Goal: Information Seeking & Learning: Learn about a topic

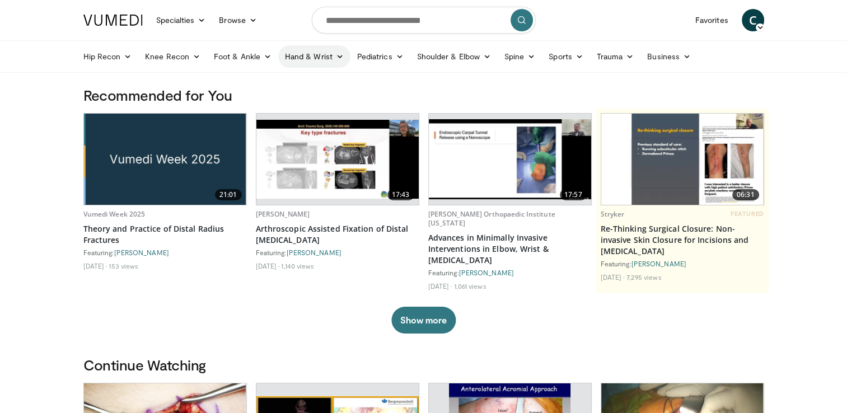
click at [332, 64] on link "Hand & Wrist" at bounding box center [314, 56] width 72 height 22
click at [442, 57] on link "Shoulder & Elbow" at bounding box center [453, 56] width 87 height 22
click at [417, 84] on link "Elbow" at bounding box center [430, 83] width 133 height 18
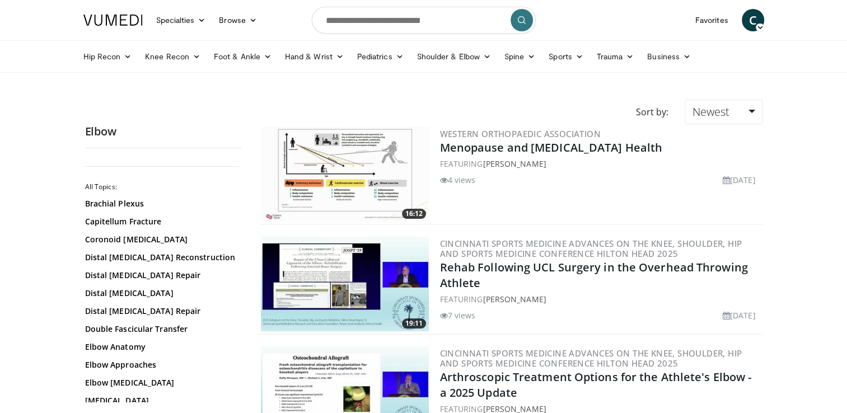
click at [241, 380] on div "All Topics: Brachial Plexus Capitellum Fracture Coronoid Fractures Distal Bicep…" at bounding box center [163, 279] width 157 height 245
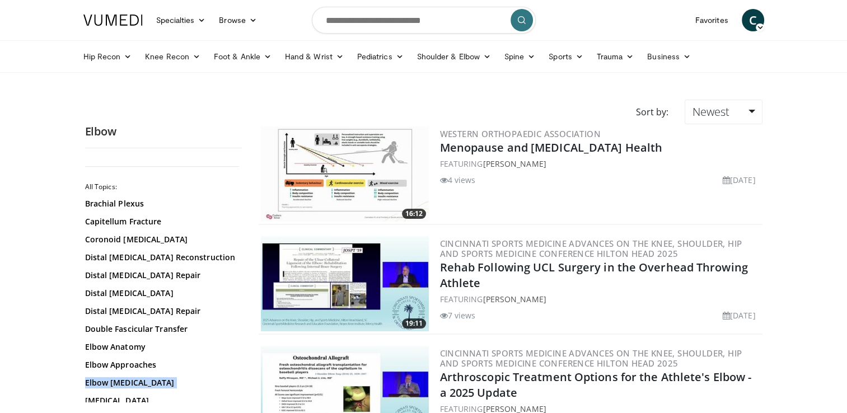
drag, startPoint x: 237, startPoint y: 382, endPoint x: 240, endPoint y: 391, distance: 8.8
click at [240, 391] on div "All Topics: Brachial Plexus Capitellum Fracture Coronoid Fractures Distal Bicep…" at bounding box center [163, 279] width 157 height 245
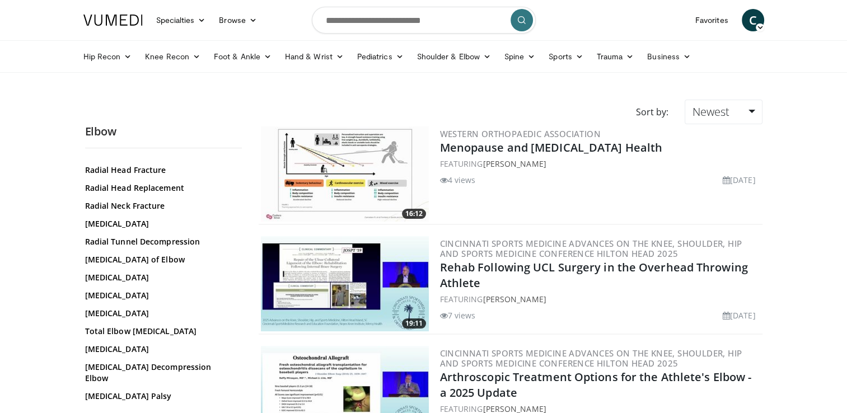
scroll to position [914, 0]
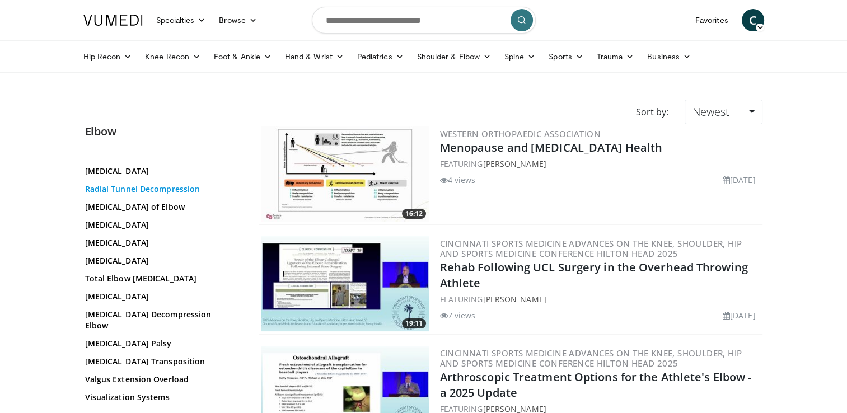
click at [153, 195] on link "Radial Tunnel Decompression" at bounding box center [160, 189] width 151 height 11
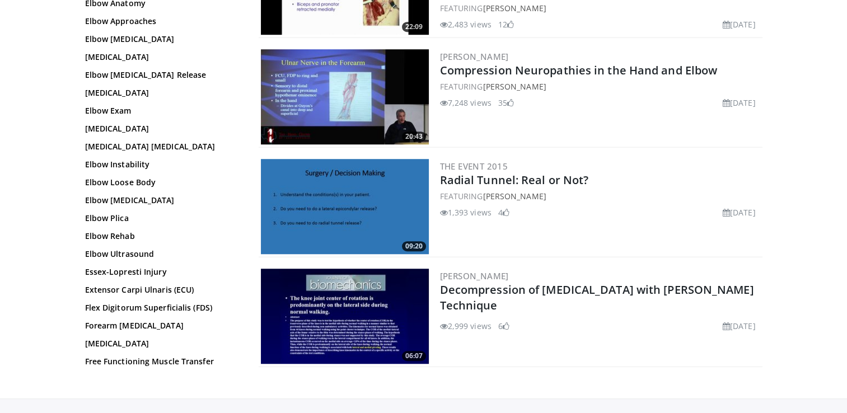
scroll to position [739, 0]
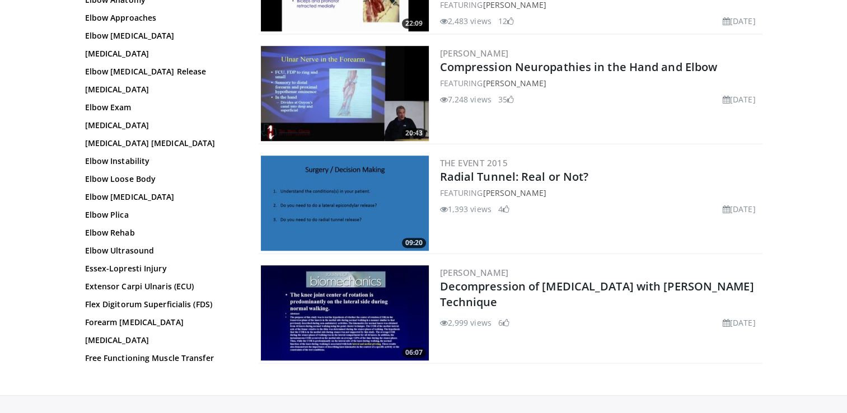
click at [299, 290] on img at bounding box center [345, 312] width 168 height 95
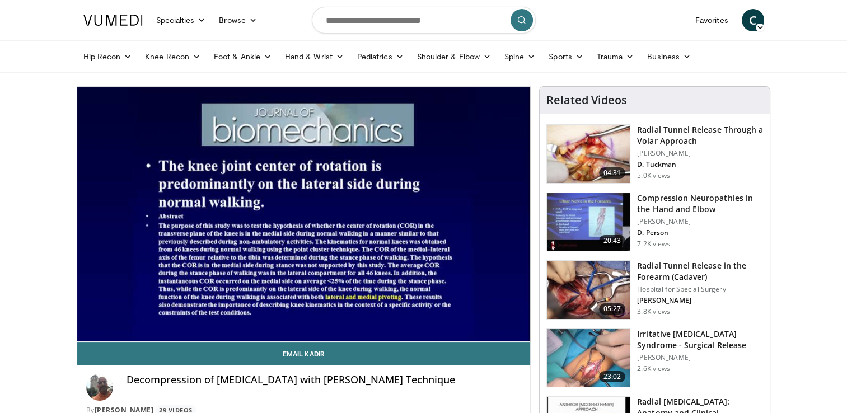
click at [600, 363] on img at bounding box center [588, 358] width 83 height 58
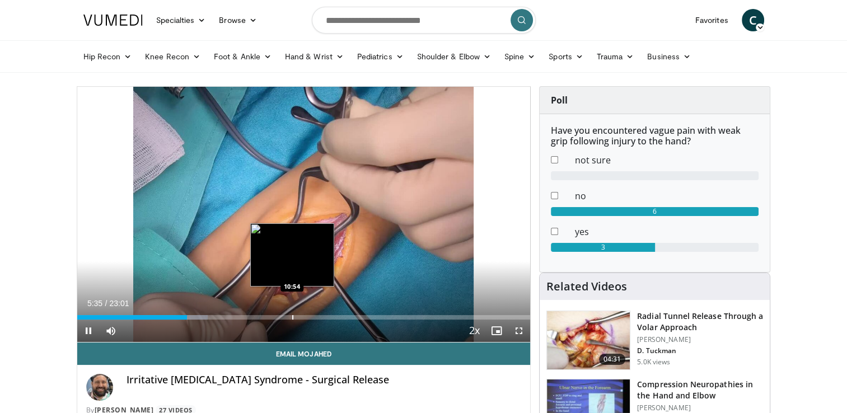
click at [292, 313] on div "Loaded : 28.90% 05:35 10:54" at bounding box center [303, 314] width 453 height 11
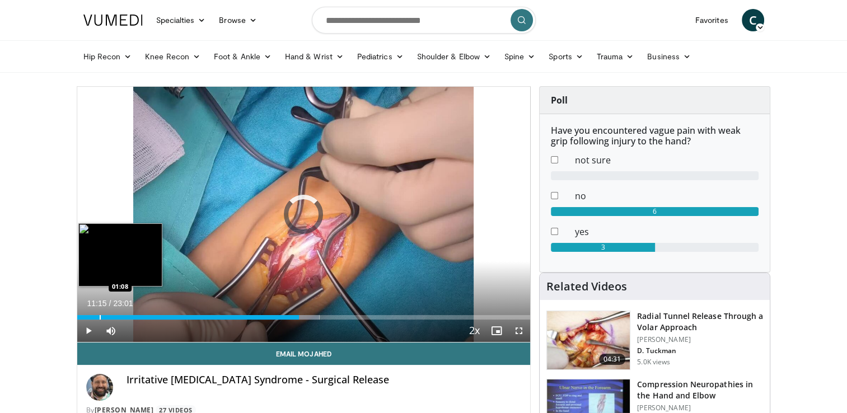
click at [100, 315] on div "Progress Bar" at bounding box center [100, 317] width 1 height 4
click at [78, 315] on div "00:03" at bounding box center [77, 317] width 1 height 4
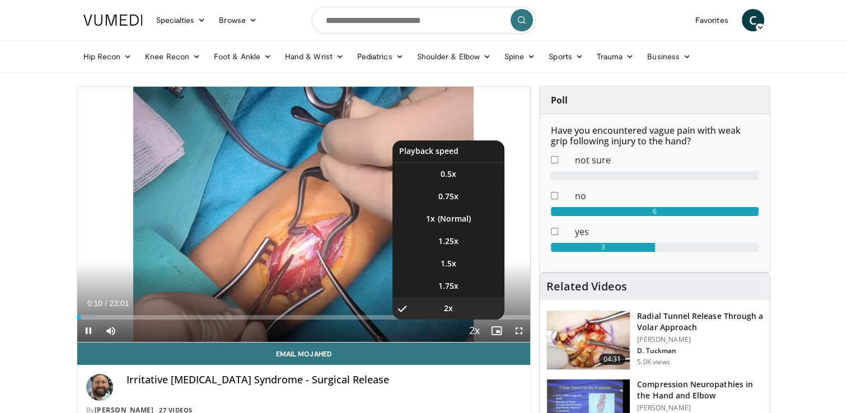
click at [476, 329] on span "Video Player" at bounding box center [474, 331] width 16 height 22
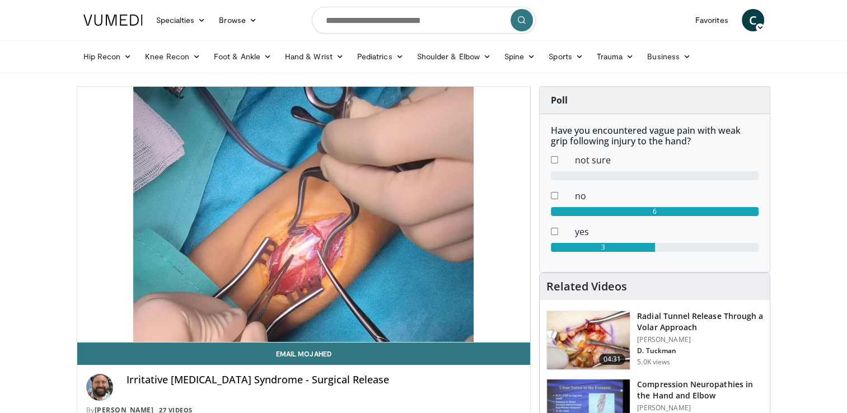
click at [476, 329] on video-js "**********" at bounding box center [303, 215] width 453 height 256
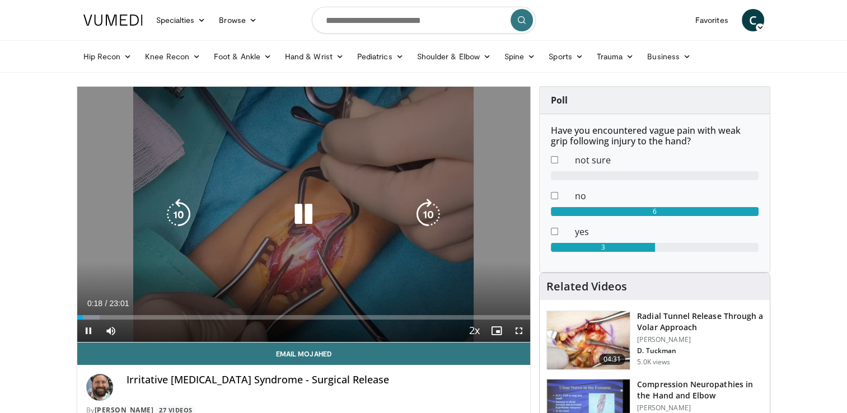
click at [442, 289] on div "10 seconds Tap to unmute" at bounding box center [303, 214] width 453 height 255
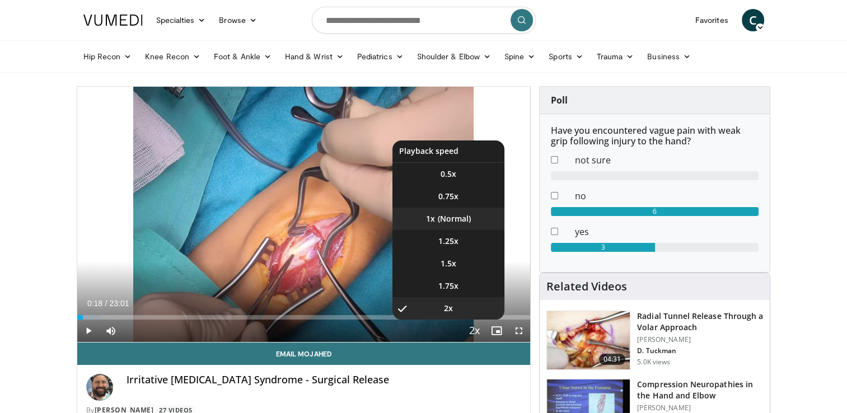
click at [461, 225] on li "1x" at bounding box center [448, 219] width 112 height 22
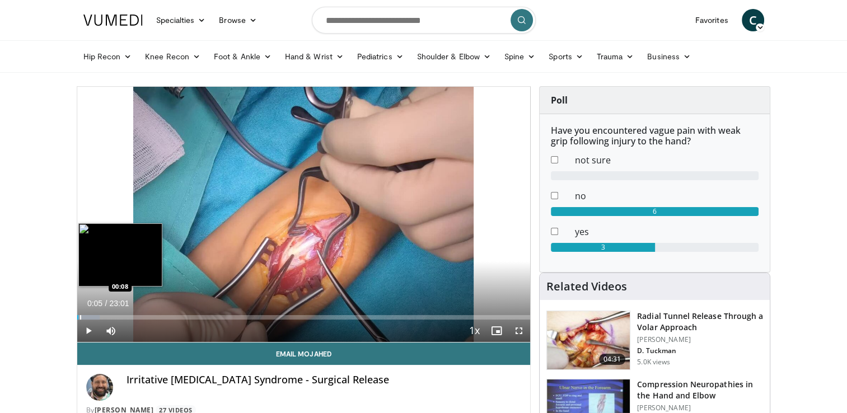
click at [78, 314] on div "Loaded : 5.05% 00:05 00:08" at bounding box center [303, 314] width 453 height 11
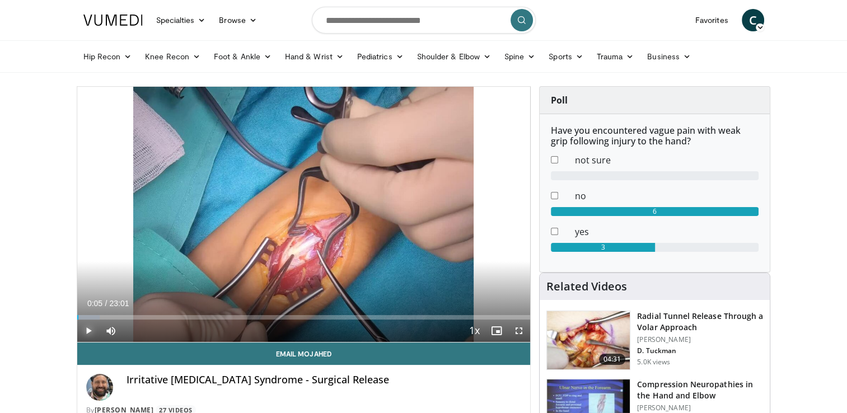
click at [86, 330] on span "Video Player" at bounding box center [88, 331] width 22 height 22
click at [522, 328] on span "Video Player" at bounding box center [519, 331] width 22 height 22
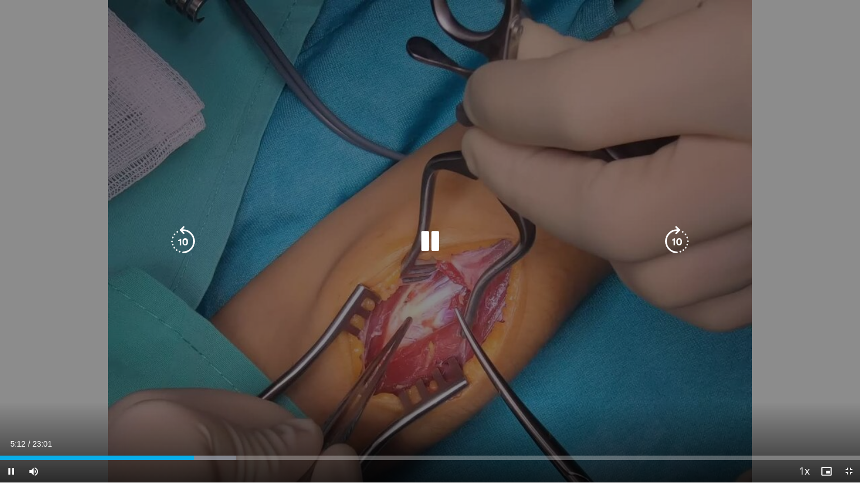
click at [432, 244] on icon "Video Player" at bounding box center [429, 241] width 31 height 31
